Goal: Task Accomplishment & Management: Manage account settings

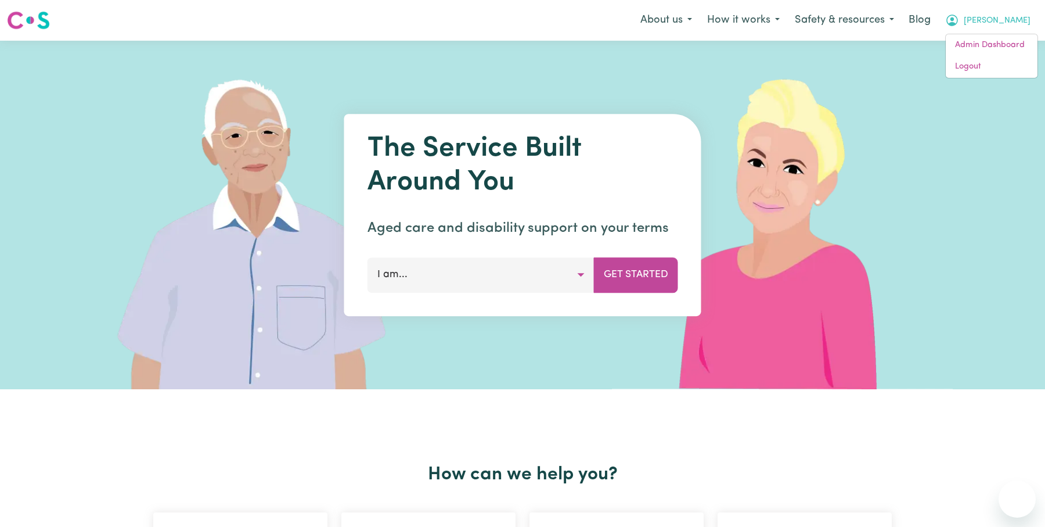
click at [983, 71] on link "Logout" at bounding box center [992, 67] width 92 height 22
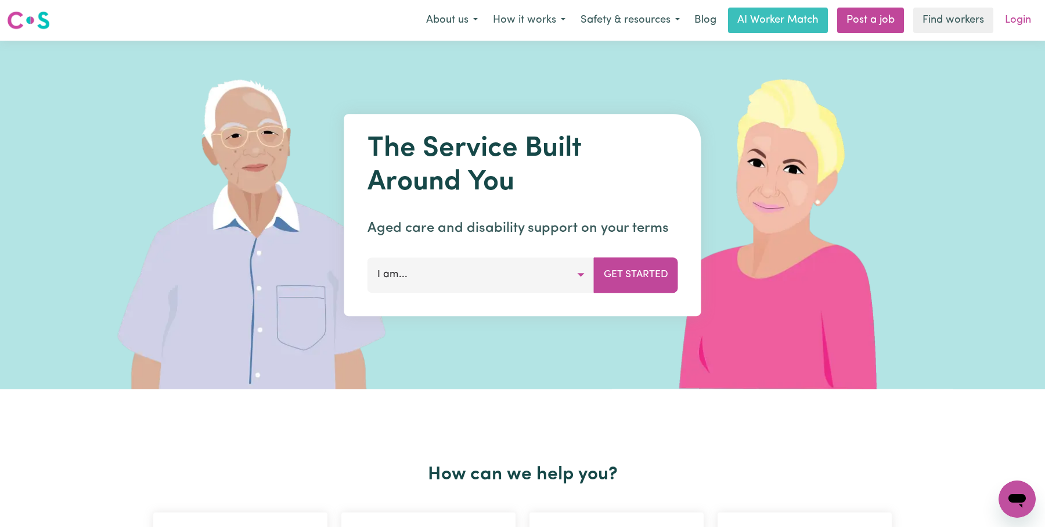
click at [1023, 24] on link "Login" at bounding box center [1018, 21] width 40 height 26
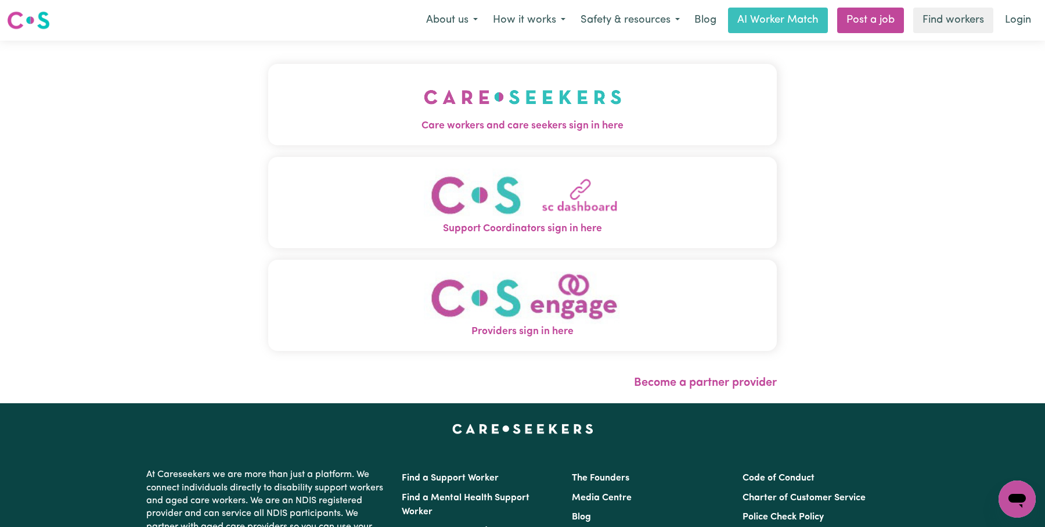
click at [467, 117] on img "Care workers and care seekers sign in here" at bounding box center [523, 96] width 198 height 43
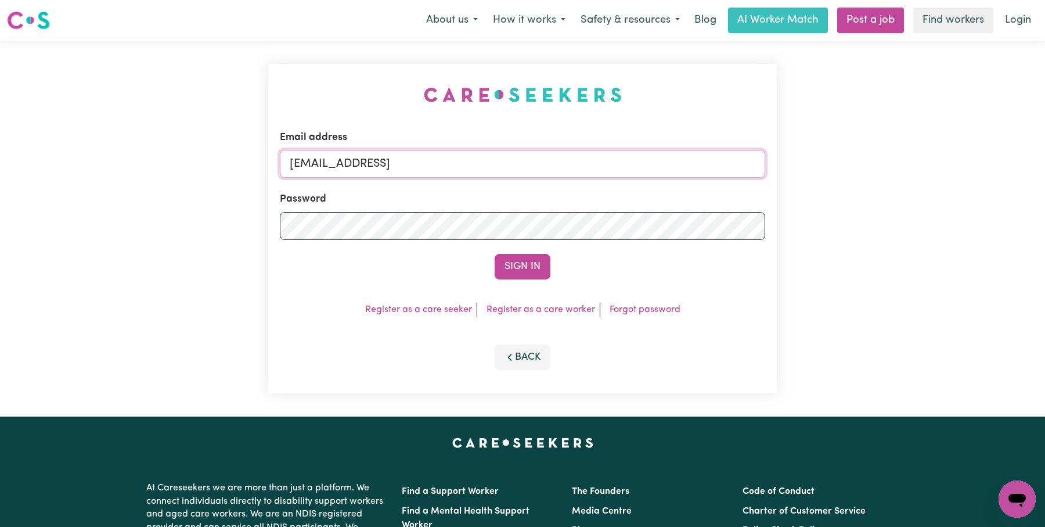
click at [524, 165] on input "[EMAIL_ADDRESS]" at bounding box center [522, 164] width 485 height 28
type input "[EMAIL_ADDRESS][DOMAIN_NAME]"
click at [546, 261] on button "Sign In" at bounding box center [523, 267] width 56 height 26
